Goal: Task Accomplishment & Management: Manage account settings

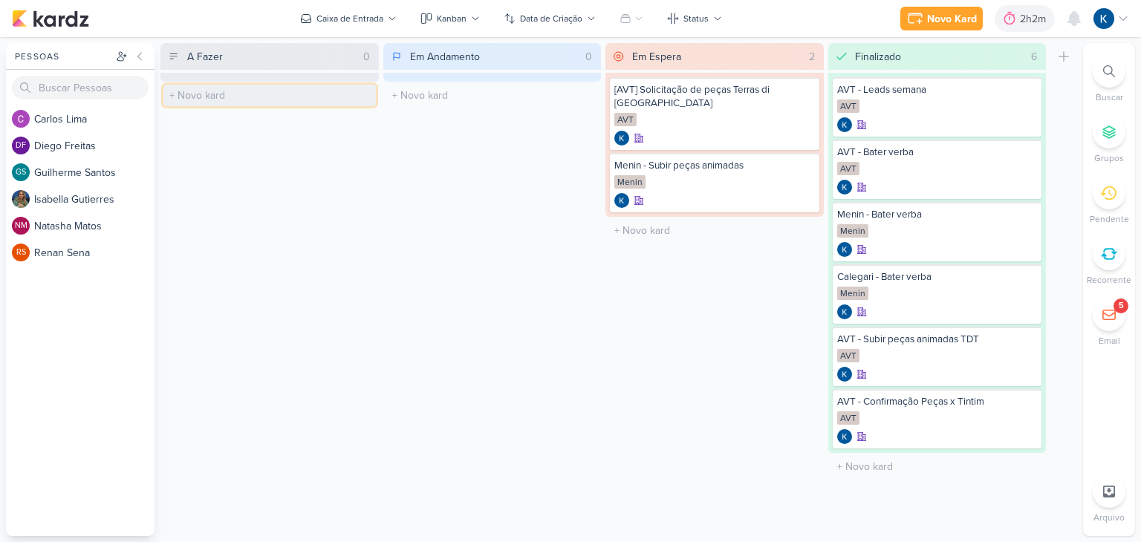
click at [212, 94] on input "text" at bounding box center [269, 96] width 213 height 22
type input "AVT - Criar novo conjunto e subir as peças"
click at [241, 102] on div at bounding box center [269, 107] width 201 height 15
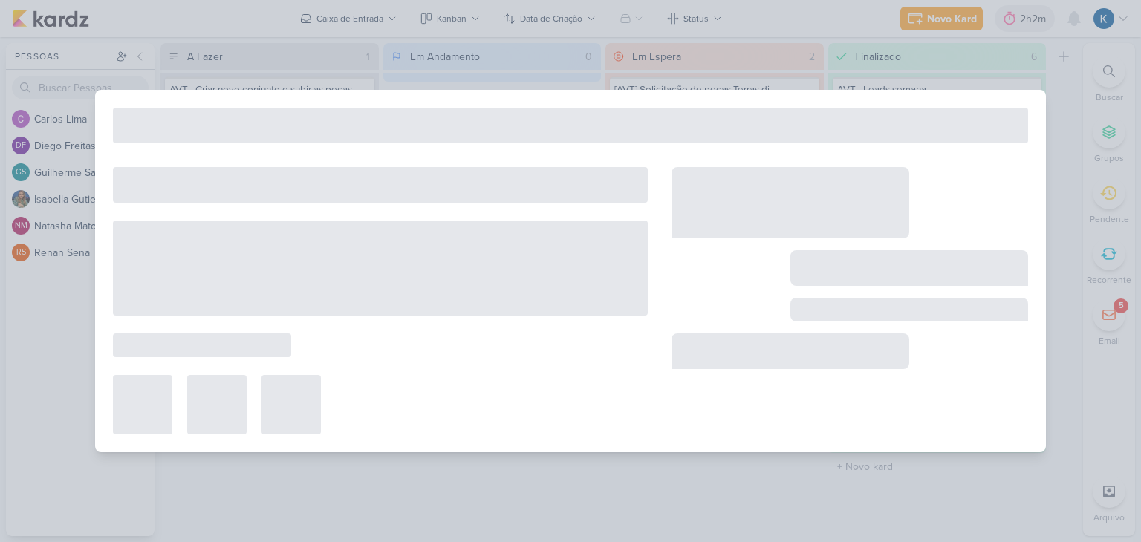
type input "AVT - Criar novo conjunto e subir as peças"
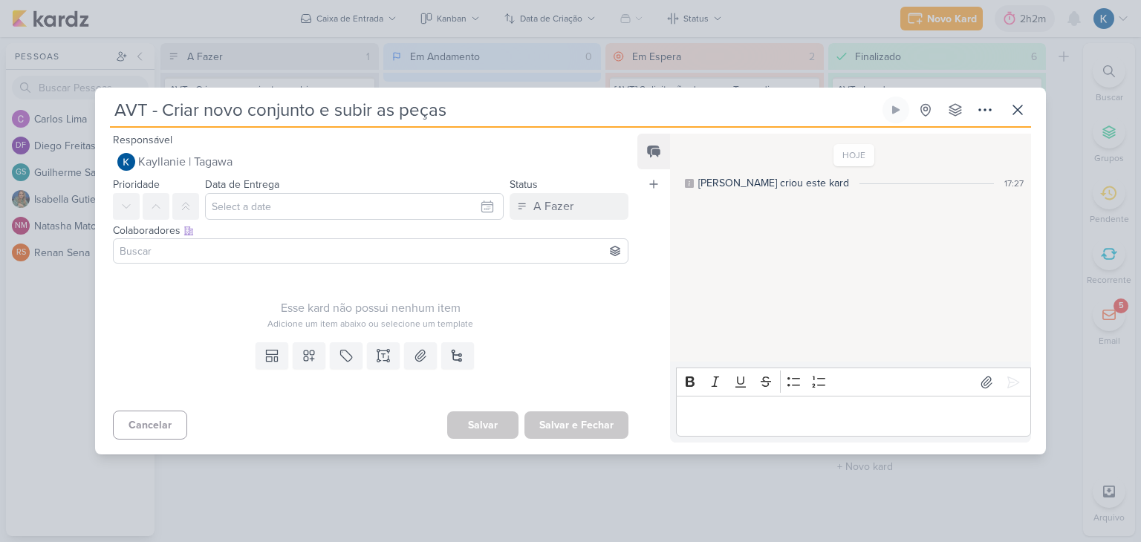
click at [167, 252] on input at bounding box center [371, 251] width 508 height 18
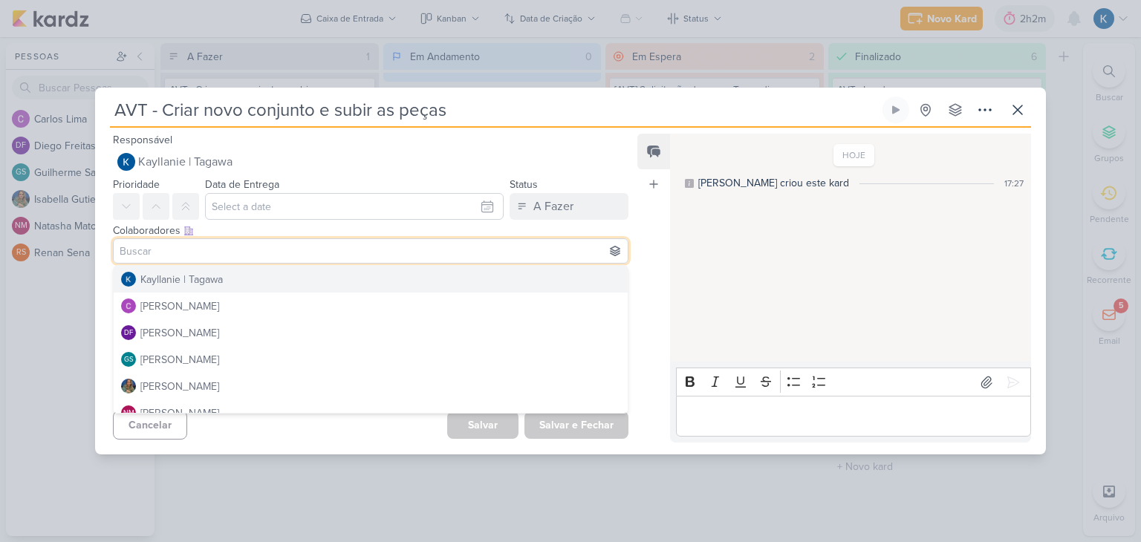
click at [308, 243] on input at bounding box center [371, 251] width 508 height 18
click at [658, 284] on div "Feed Atrelar email Solte o email para atrelar ao kard" at bounding box center [654, 288] width 33 height 309
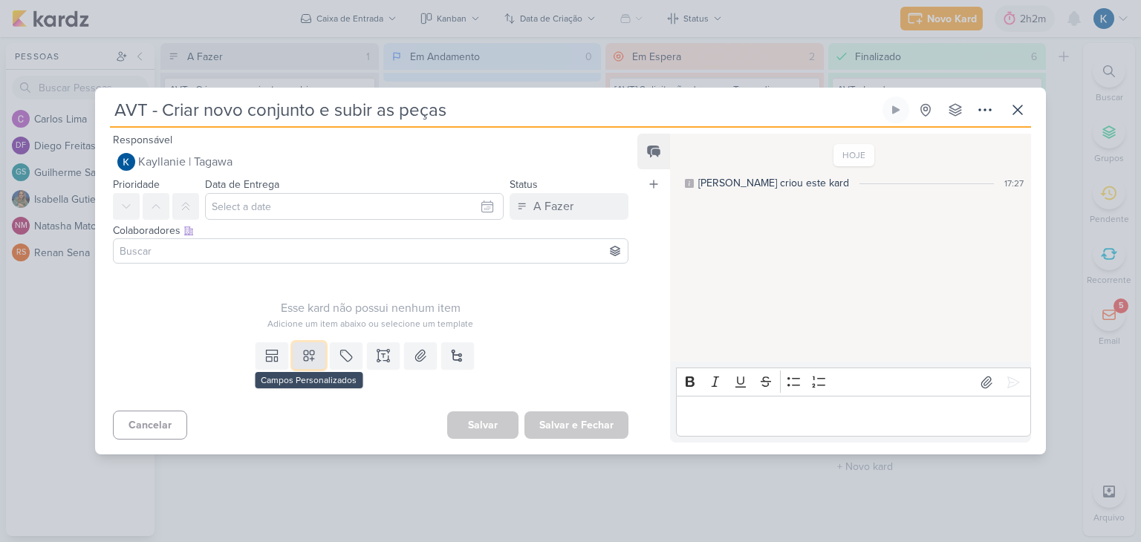
click at [313, 354] on icon at bounding box center [309, 355] width 15 height 15
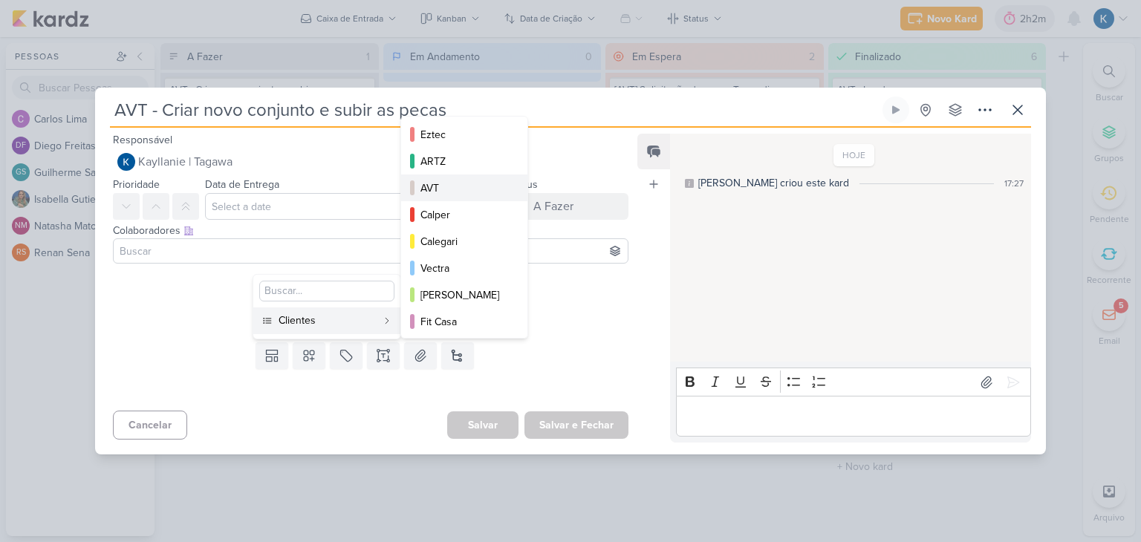
click at [453, 195] on div "AVT" at bounding box center [465, 189] width 89 height 16
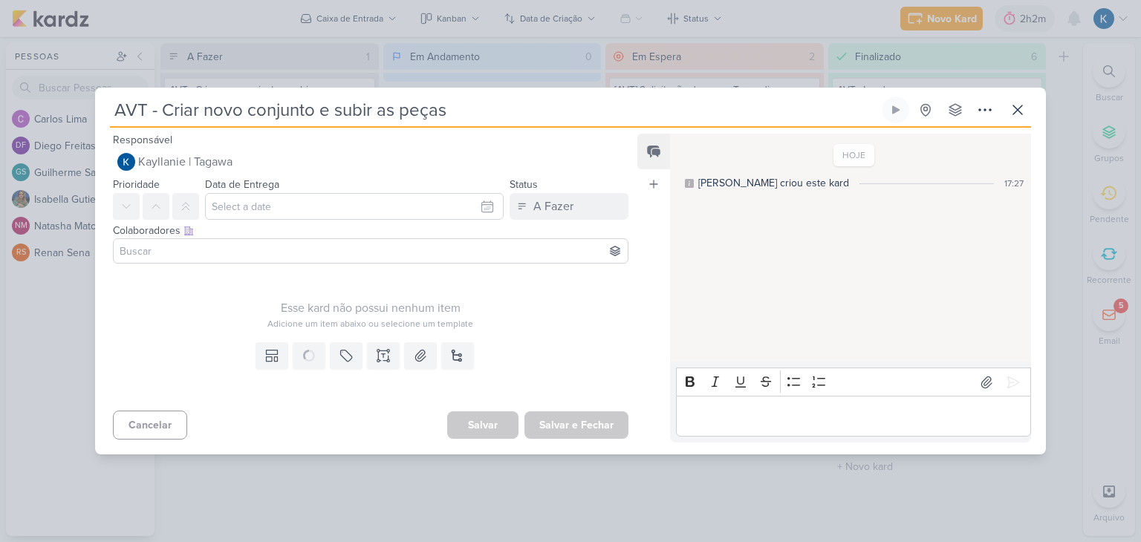
click at [561, 428] on div "Responsável [GEOGRAPHIC_DATA] | [GEOGRAPHIC_DATA] Nenhum contato encontrado cre…" at bounding box center [570, 291] width 951 height 327
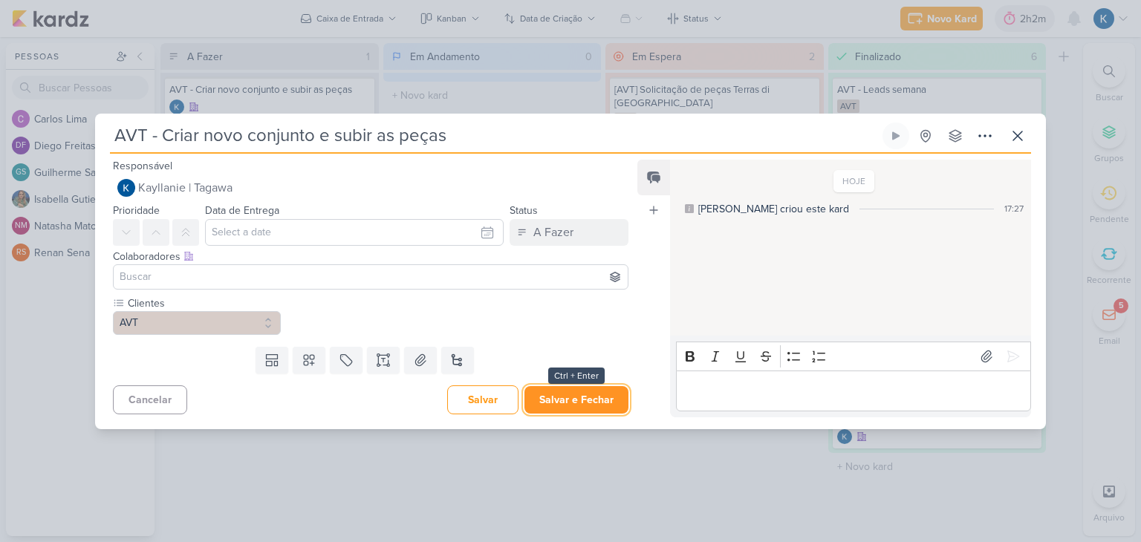
click at [577, 394] on button "Salvar e Fechar" at bounding box center [577, 399] width 104 height 27
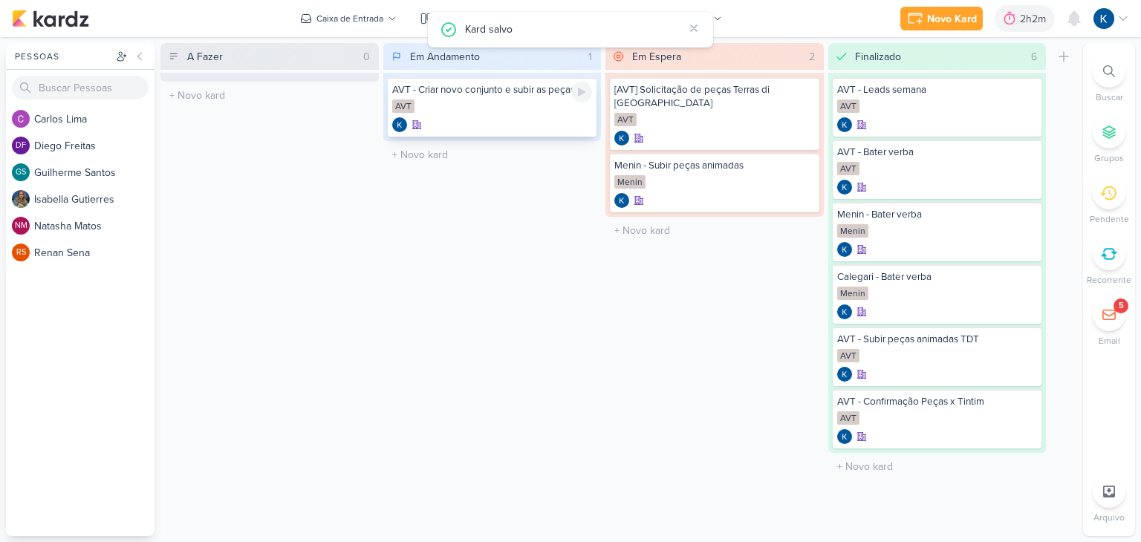
drag, startPoint x: 580, startPoint y: 100, endPoint x: 571, endPoint y: 108, distance: 12.1
click at [579, 100] on div at bounding box center [581, 92] width 21 height 21
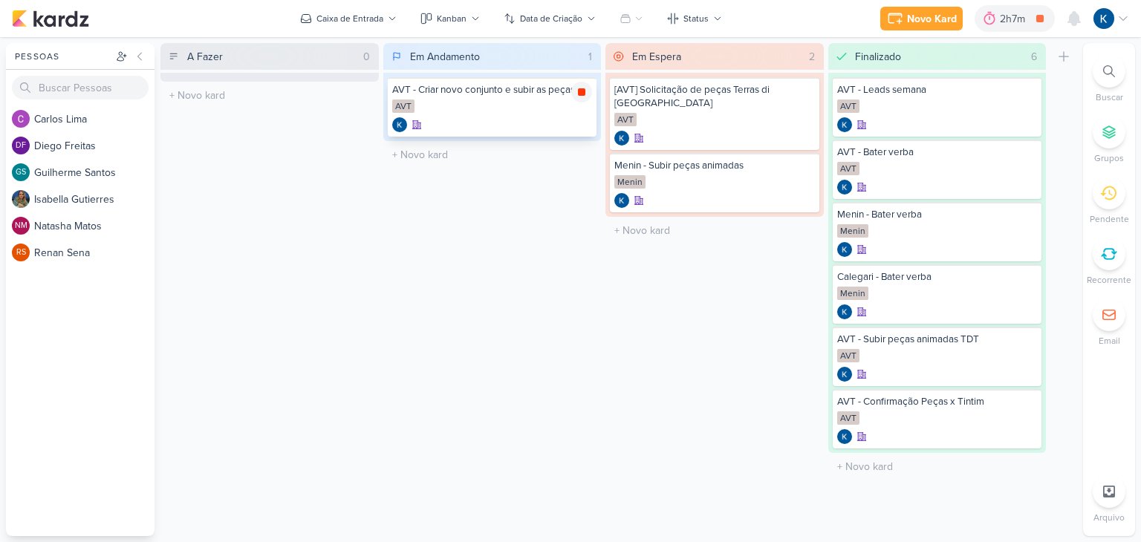
click at [579, 93] on icon at bounding box center [581, 91] width 7 height 7
click at [586, 96] on icon at bounding box center [582, 92] width 12 height 12
